Goal: Information Seeking & Learning: Check status

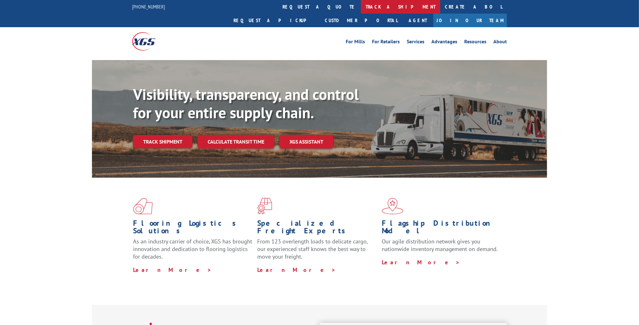
click at [361, 8] on link "track a shipment" at bounding box center [400, 7] width 79 height 14
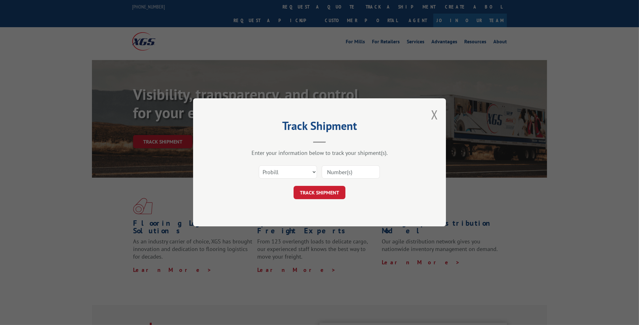
click at [351, 168] on input at bounding box center [351, 172] width 58 height 13
paste input "17589445"
type input "17589445"
click at [313, 186] on button "TRACK SHIPMENT" at bounding box center [320, 192] width 52 height 13
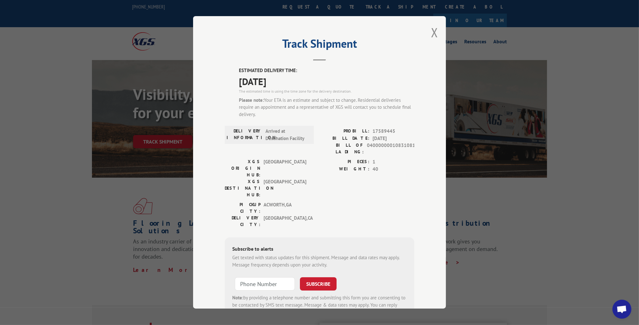
click at [370, 130] on div "PROBILL: 17589445" at bounding box center [366, 131] width 95 height 7
drag, startPoint x: 370, startPoint y: 130, endPoint x: 396, endPoint y: 130, distance: 25.3
click at [396, 130] on span "17589445" at bounding box center [394, 131] width 42 height 7
copy span "17589445"
drag, startPoint x: 422, startPoint y: 150, endPoint x: 378, endPoint y: 125, distance: 50.8
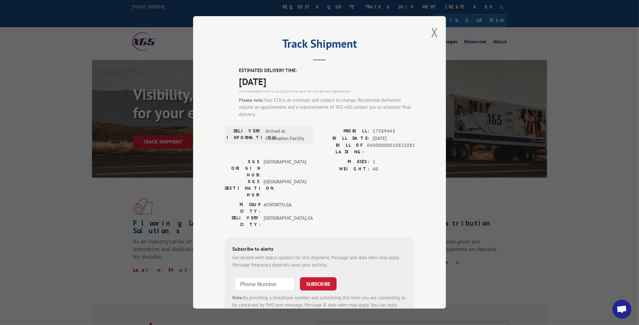
click at [422, 150] on div "Track Shipment ESTIMATED DELIVERY TIME: [DATE] The estimated time is using the …" at bounding box center [319, 162] width 253 height 292
drag, startPoint x: 371, startPoint y: 131, endPoint x: 387, endPoint y: 131, distance: 16.1
click at [387, 131] on span "17589445" at bounding box center [394, 131] width 42 height 7
click at [393, 130] on span "17589445" at bounding box center [394, 131] width 42 height 7
drag, startPoint x: 391, startPoint y: 131, endPoint x: 370, endPoint y: 133, distance: 20.9
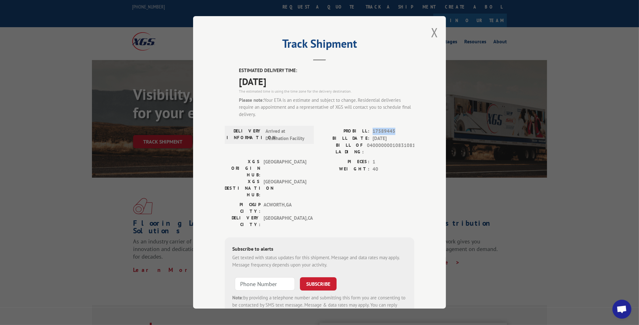
click at [370, 133] on div "PROBILL: 17589445" at bounding box center [366, 131] width 95 height 7
copy span "17589445"
